Goal: Obtain resource: Obtain resource

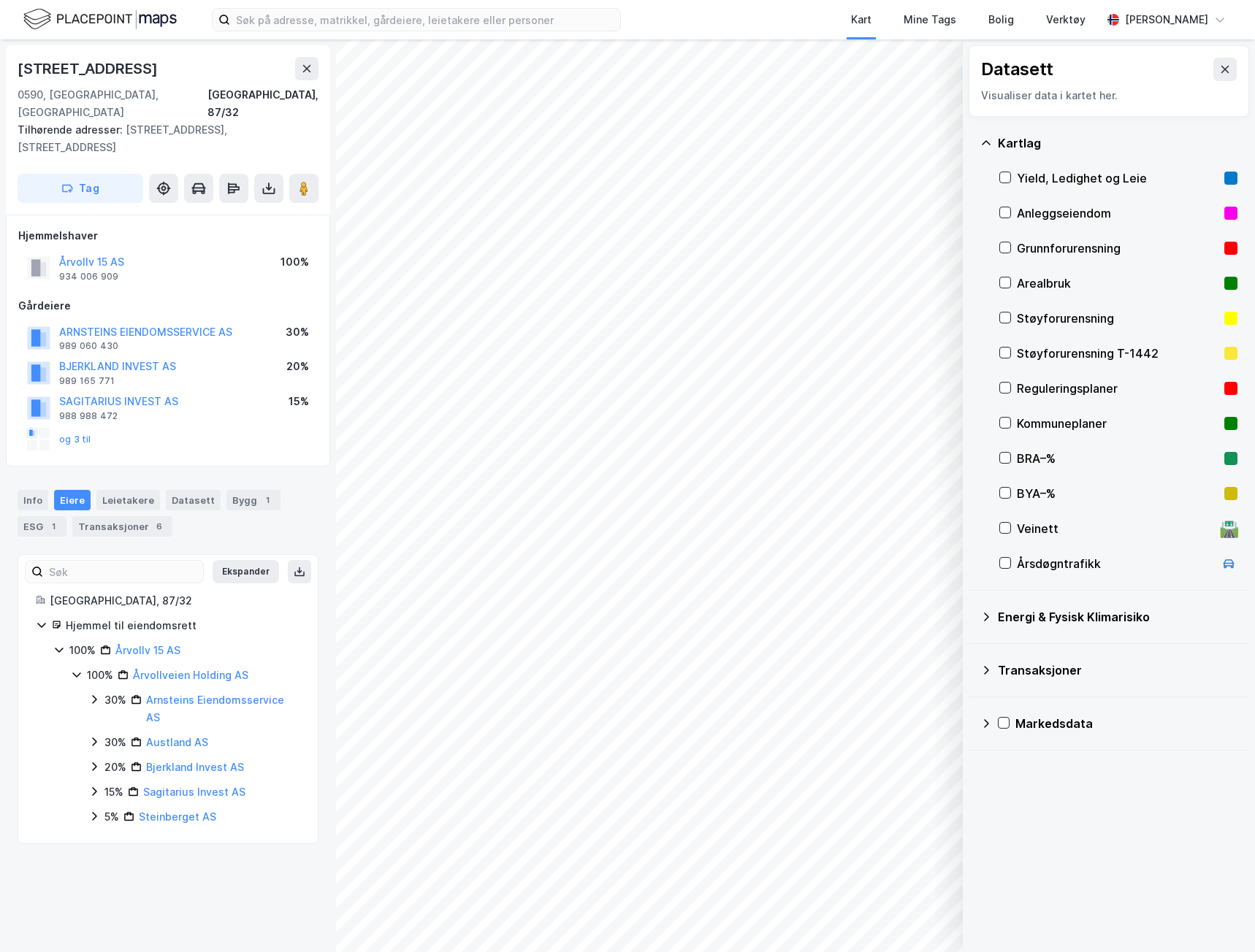
click at [1219, 73] on icon at bounding box center [1224, 69] width 12 height 12
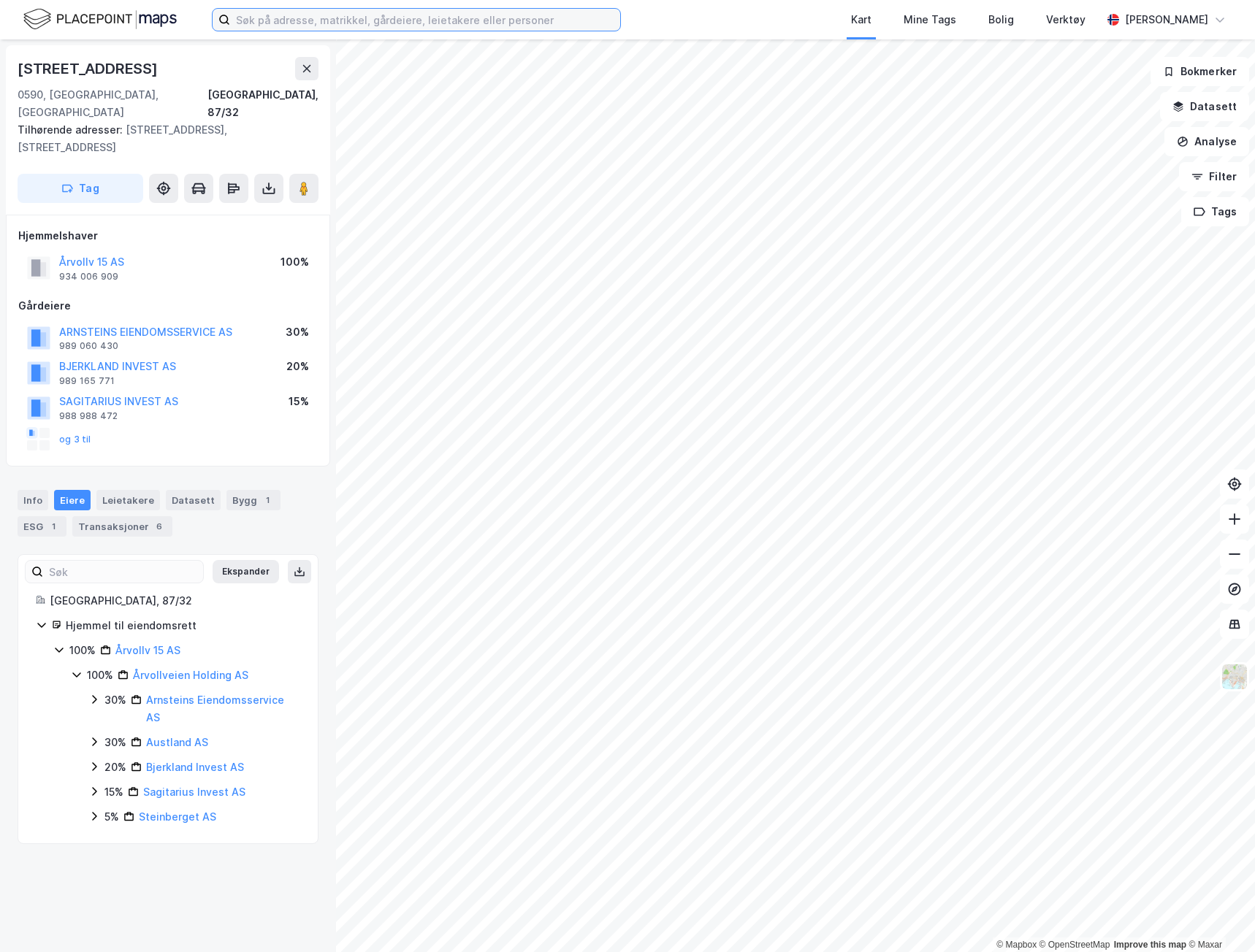
click at [281, 16] on input at bounding box center [425, 20] width 390 height 22
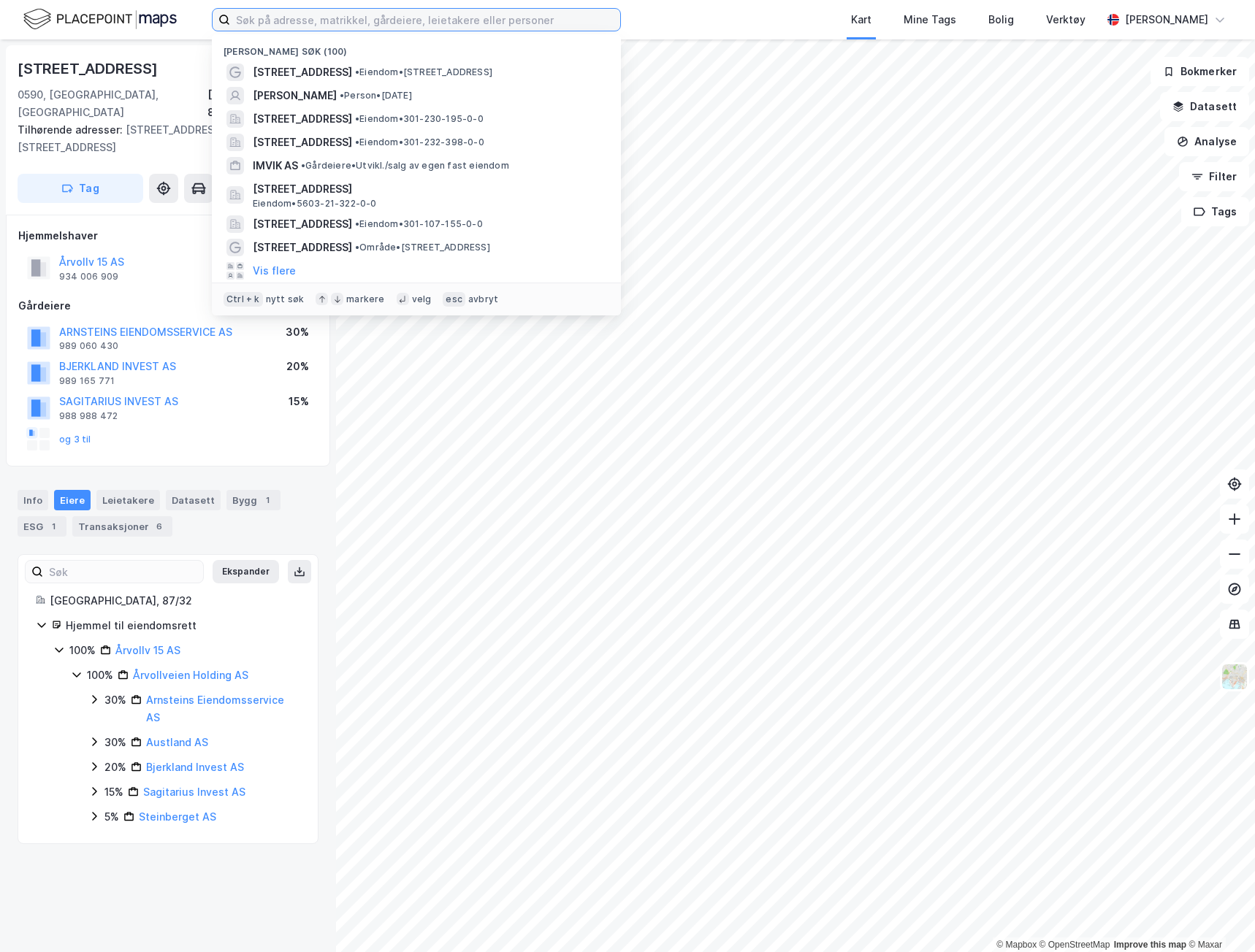
paste input "[PERSON_NAME]"
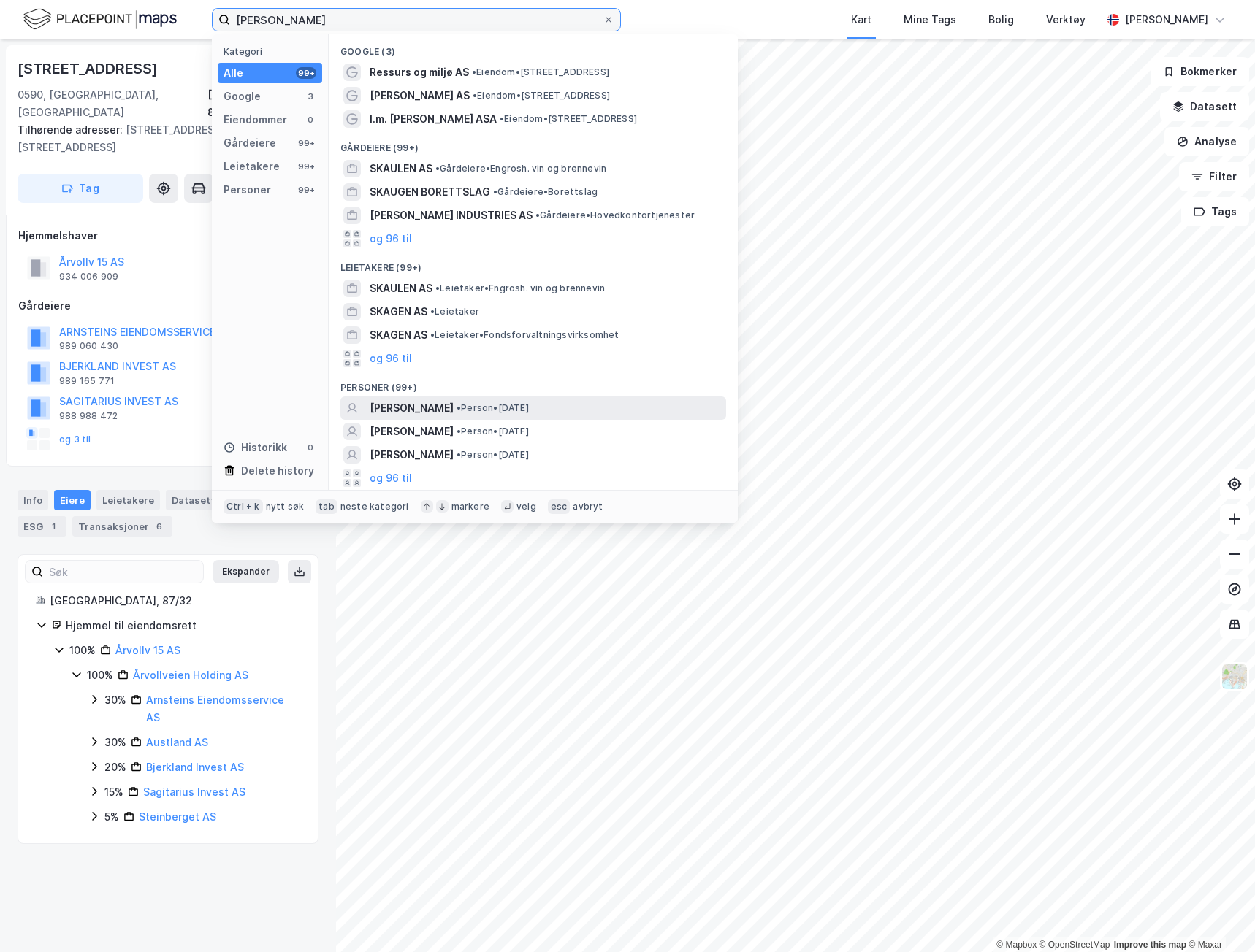
type input "[PERSON_NAME]"
click at [529, 407] on span "• Person • [DATE]" at bounding box center [492, 408] width 72 height 12
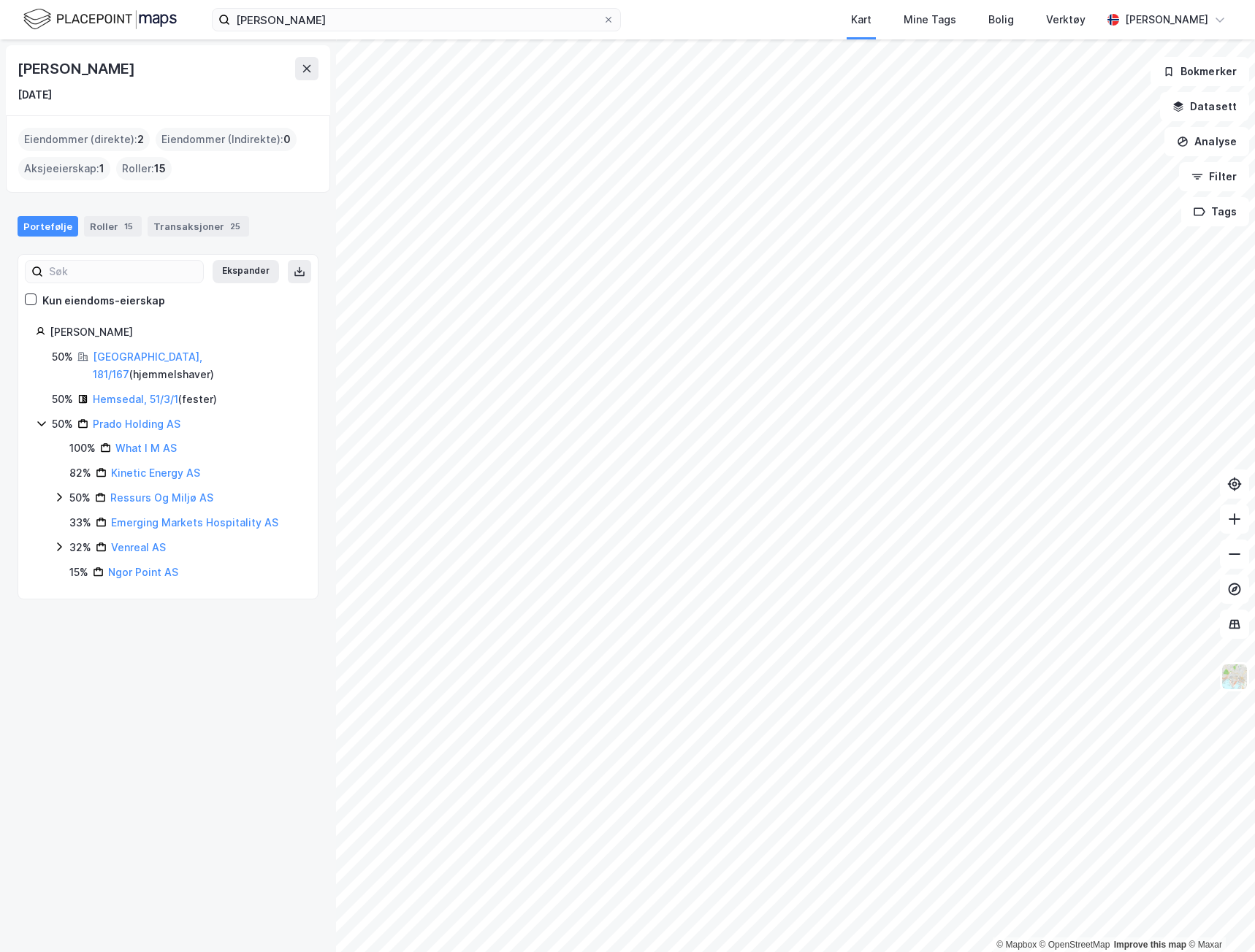
click at [59, 494] on icon at bounding box center [59, 498] width 5 height 8
click at [59, 566] on icon at bounding box center [59, 571] width 12 height 12
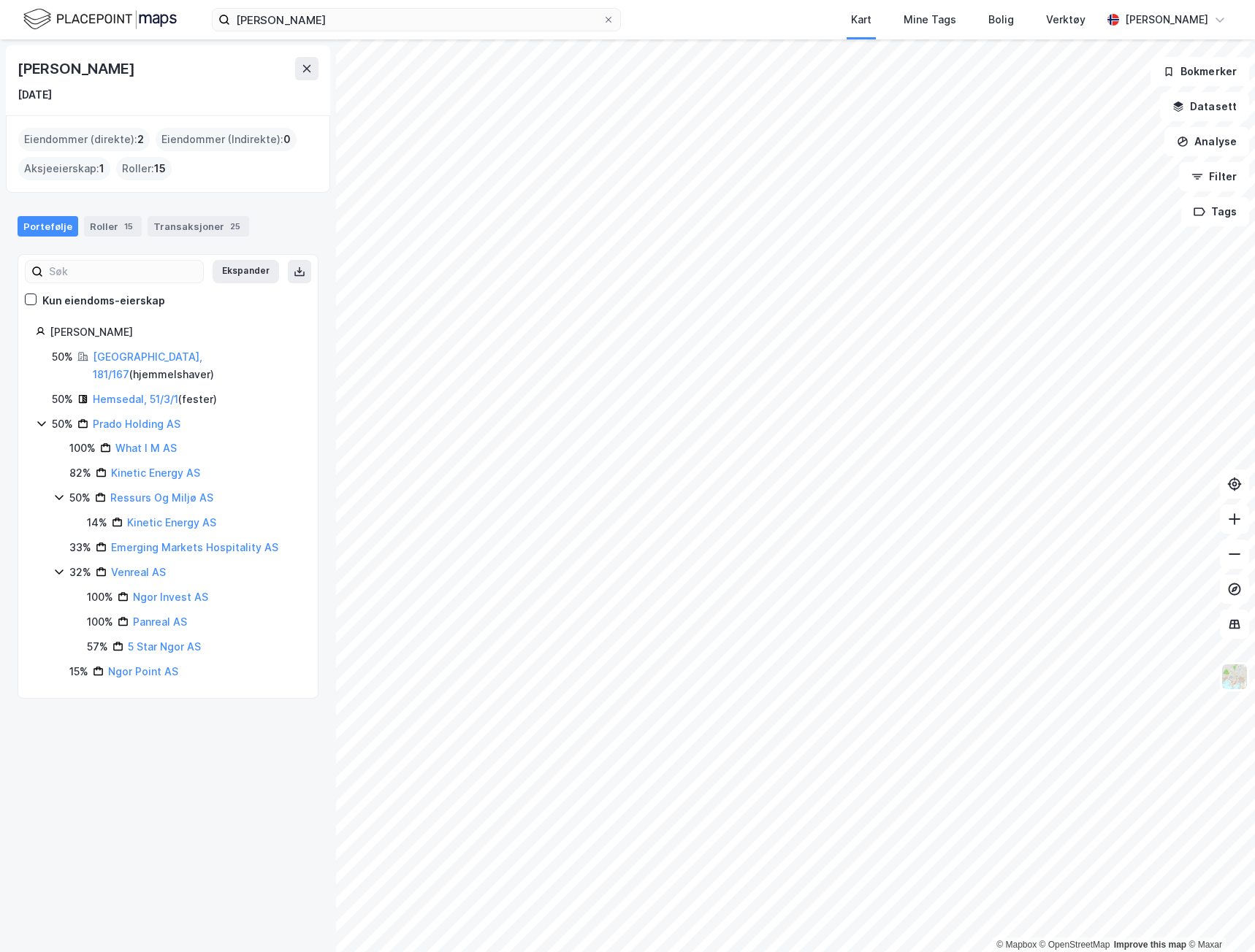
click at [81, 737] on div "[PERSON_NAME] [DATE] Eiendommer (direkte) : 2 Eiendommer (Indirekte) : 0 Aksjee…" at bounding box center [168, 495] width 336 height 913
click at [137, 357] on link "[GEOGRAPHIC_DATA], 181/167" at bounding box center [148, 365] width 110 height 30
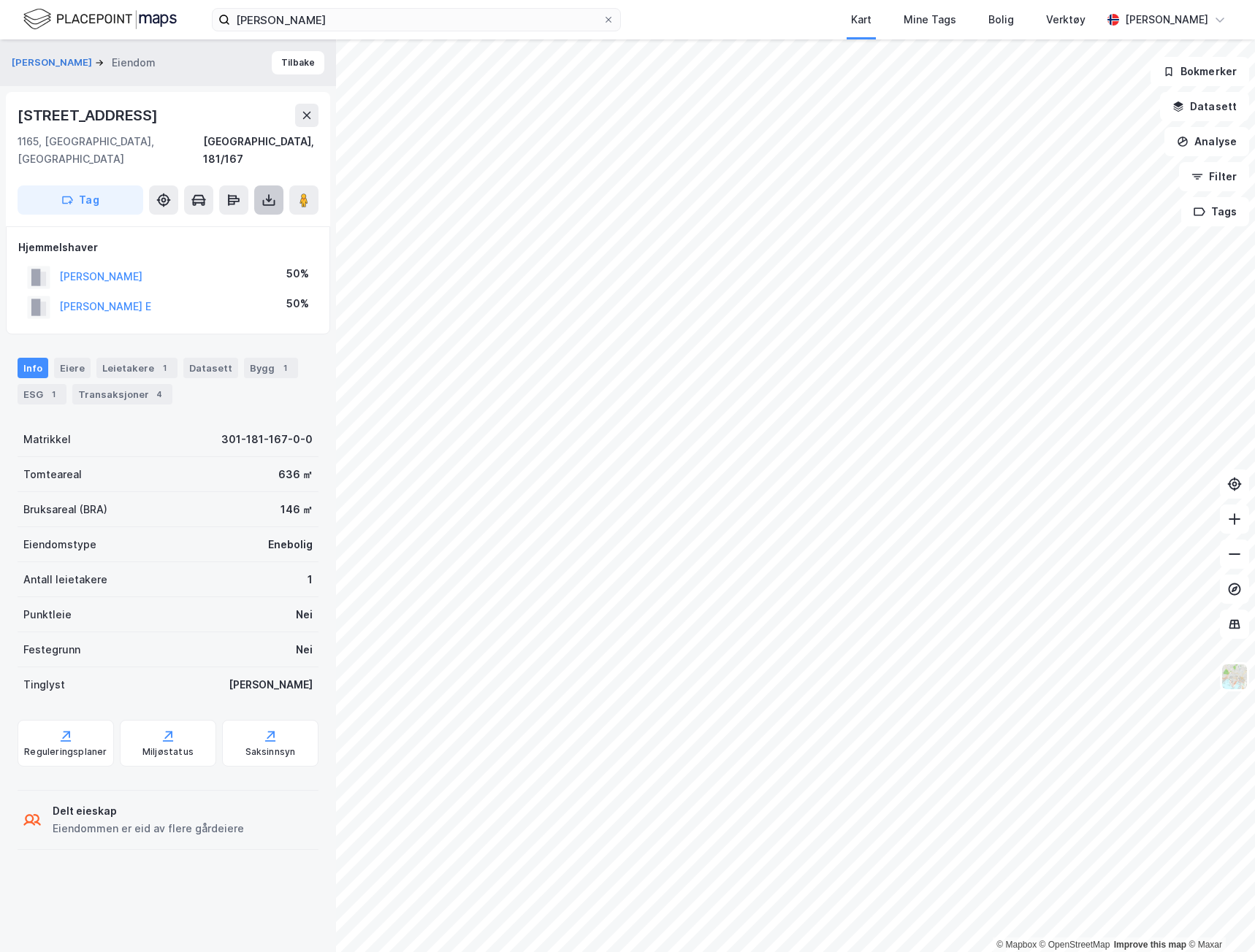
click at [268, 194] on icon at bounding box center [269, 198] width 2 height 8
click at [244, 217] on div "Last ned grunnbok" at bounding box center [205, 228] width 155 height 23
click at [295, 67] on button "Tilbake" at bounding box center [298, 62] width 53 height 23
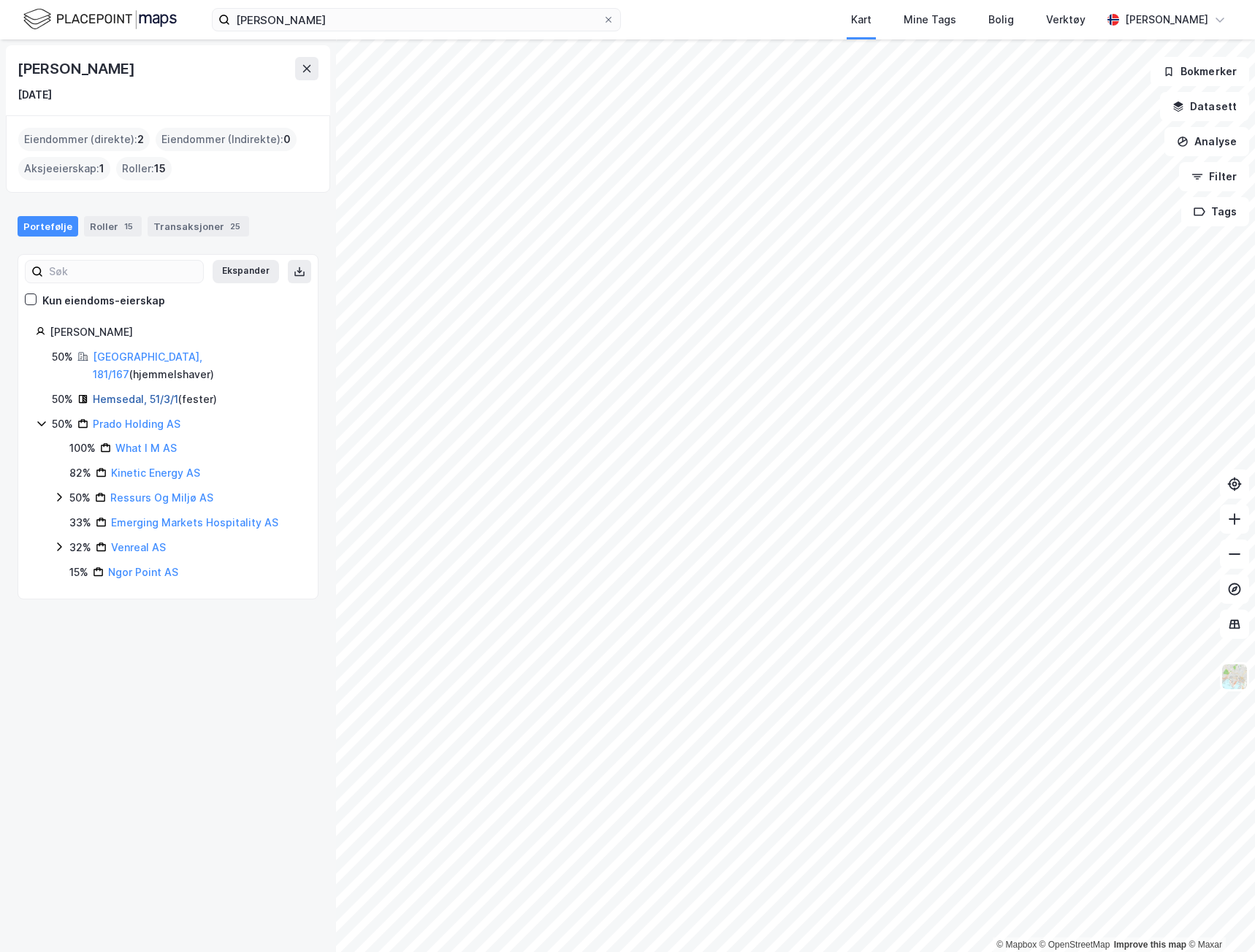
click at [122, 393] on link "Hemsedal, 51/3/1" at bounding box center [136, 398] width 85 height 12
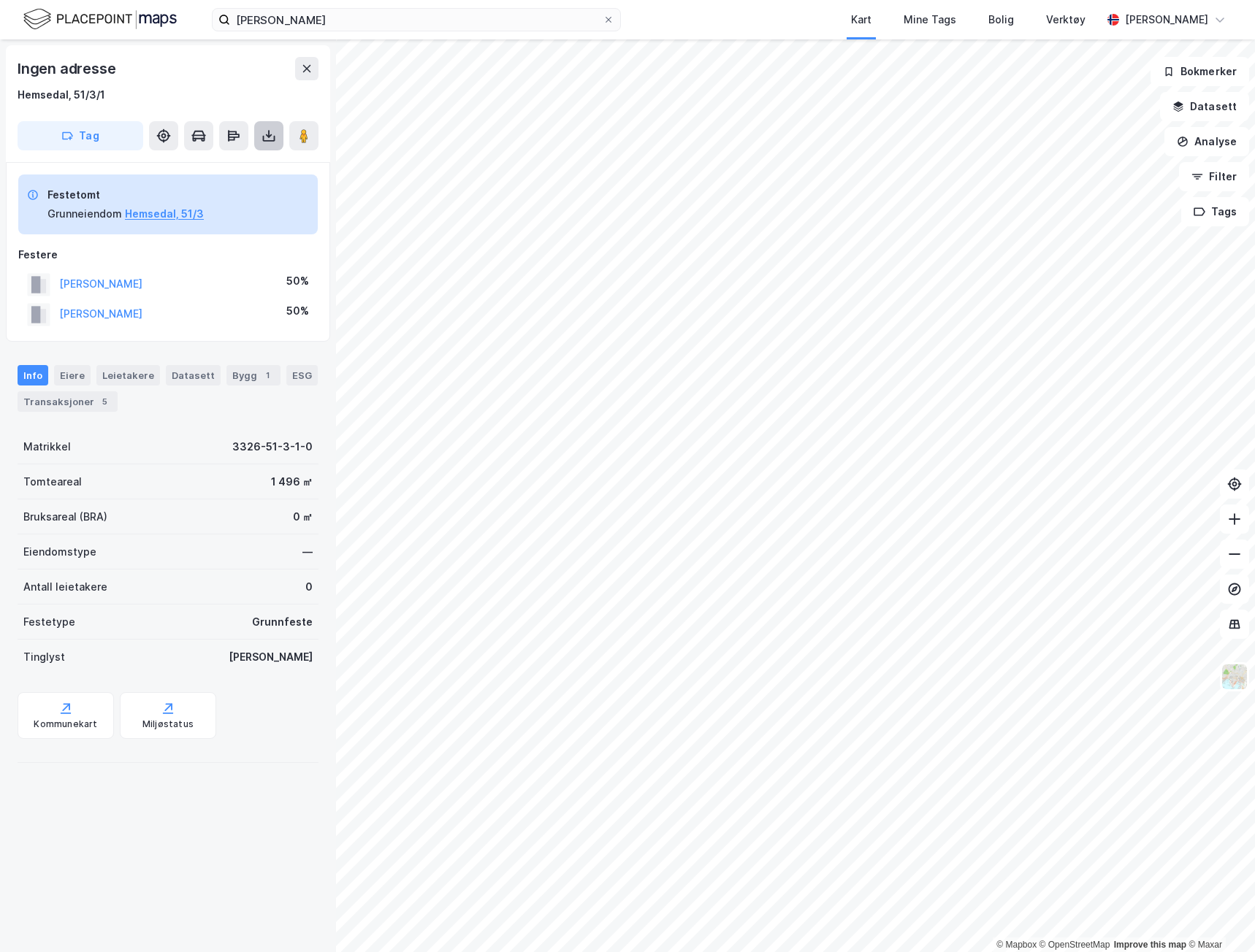
click at [268, 136] on icon at bounding box center [268, 137] width 6 height 4
click at [238, 164] on div "Last ned grunnbok" at bounding box center [196, 164] width 85 height 12
